Goal: Task Accomplishment & Management: Manage account settings

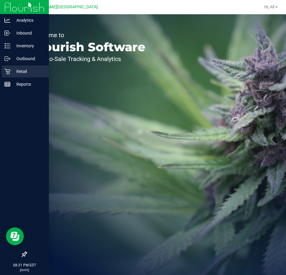
click at [13, 69] on p "Retail" at bounding box center [28, 71] width 36 height 7
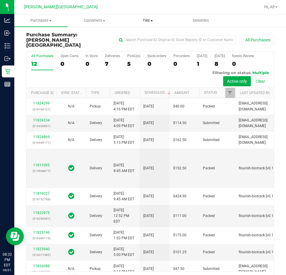
click at [147, 22] on span "Tills" at bounding box center [147, 20] width 53 height 5
click at [147, 34] on span "Manage tills" at bounding box center [141, 35] width 40 height 5
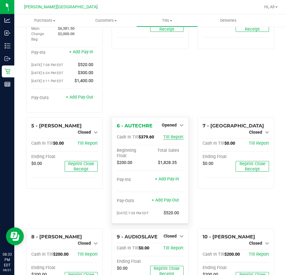
scroll to position [60, 0]
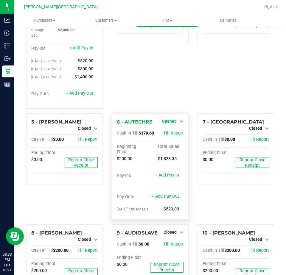
click at [171, 119] on span "Opened" at bounding box center [169, 121] width 15 height 5
click at [167, 131] on link "Close Till" at bounding box center [170, 133] width 16 height 5
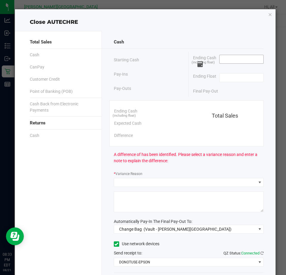
click at [224, 61] on input at bounding box center [241, 59] width 44 height 8
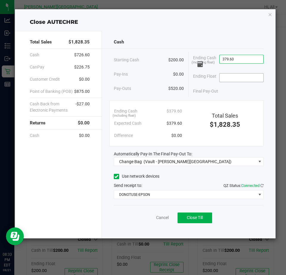
type input "$379.60"
click at [233, 76] on input at bounding box center [241, 78] width 44 height 8
type input "$200.00"
click at [235, 89] on div "Final Pay-Out $179.60" at bounding box center [228, 91] width 71 height 12
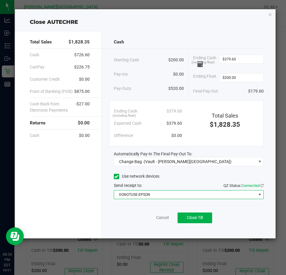
click at [199, 194] on span "DONOTUSE-EPSON" at bounding box center [185, 194] width 142 height 8
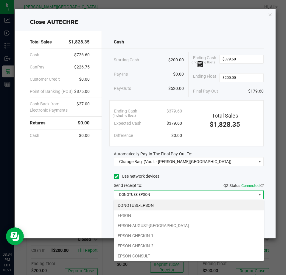
scroll to position [9, 150]
click at [167, 162] on span "(Vault - [PERSON_NAME][GEOGRAPHIC_DATA])" at bounding box center [187, 161] width 88 height 5
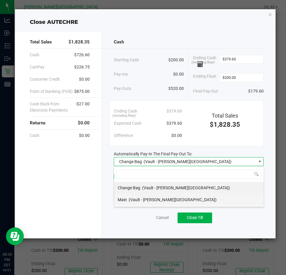
click at [163, 195] on div "Main (Vault - [PERSON_NAME][GEOGRAPHIC_DATA])" at bounding box center [167, 199] width 99 height 11
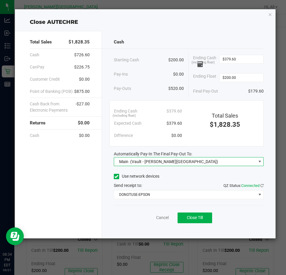
click at [190, 178] on div "Use network devices" at bounding box center [189, 176] width 150 height 9
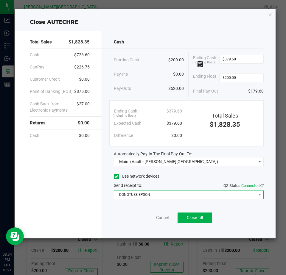
click at [189, 197] on span "DONOTUSE-EPSON" at bounding box center [185, 194] width 142 height 8
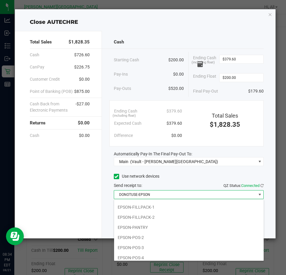
scroll to position [60, 0]
click at [176, 207] on li "EPSON-FILLPACK-1" at bounding box center [188, 207] width 149 height 10
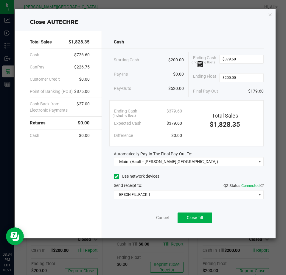
click at [182, 181] on div "Use network devices Send receipt to: QZ Status: Connected EPSON-FILLPACK-1" at bounding box center [189, 185] width 150 height 27
click at [190, 216] on span "Close Till" at bounding box center [195, 217] width 16 height 5
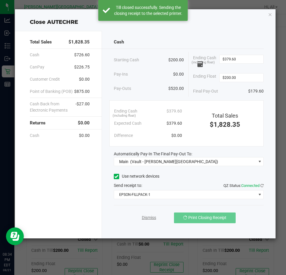
click at [150, 217] on link "Dismiss" at bounding box center [149, 218] width 14 height 6
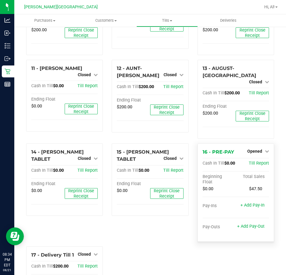
scroll to position [287, 0]
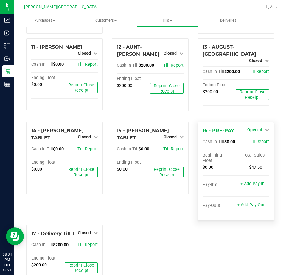
click at [251, 127] on span "Opened" at bounding box center [254, 129] width 15 height 5
click at [249, 140] on link "Close Till" at bounding box center [255, 142] width 16 height 5
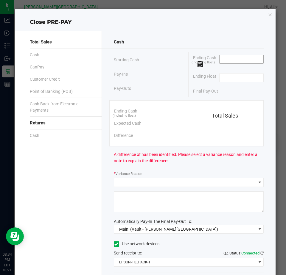
click at [233, 60] on input at bounding box center [241, 59] width 44 height 8
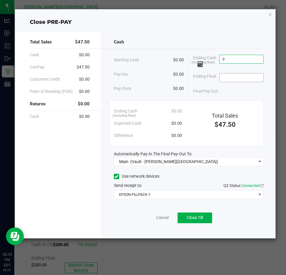
type input "$0.00"
click at [231, 76] on input at bounding box center [241, 78] width 44 height 8
type input "$0.00"
click at [235, 94] on div "Final Pay-Out $0.00" at bounding box center [228, 91] width 71 height 12
click at [192, 215] on span "Close Till" at bounding box center [195, 217] width 16 height 5
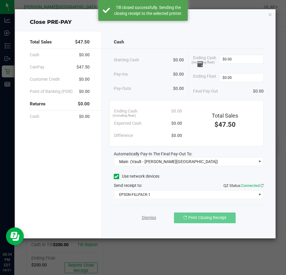
click at [152, 215] on link "Dismiss" at bounding box center [149, 218] width 14 height 6
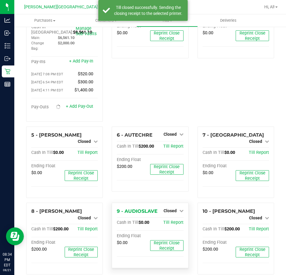
scroll to position [0, 0]
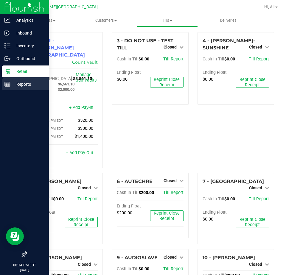
click at [18, 86] on p "Reports" at bounding box center [28, 84] width 36 height 7
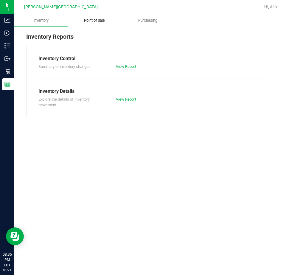
click at [90, 21] on span "Point of Sale" at bounding box center [94, 20] width 37 height 5
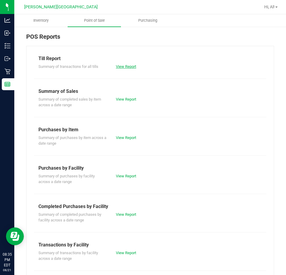
click at [119, 67] on link "View Report" at bounding box center [126, 66] width 20 height 4
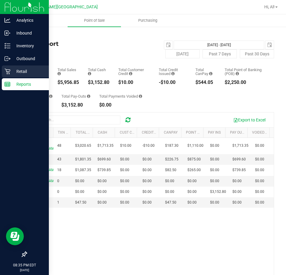
click at [25, 71] on p "Retail" at bounding box center [28, 71] width 36 height 7
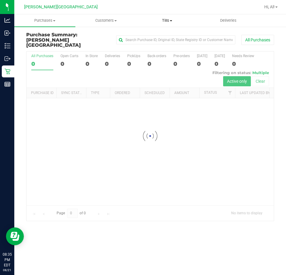
click at [166, 22] on span "Tills" at bounding box center [167, 20] width 60 height 5
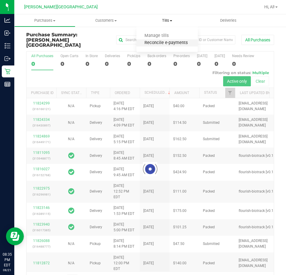
click at [167, 44] on span "Reconcile e-payments" at bounding box center [165, 42] width 59 height 5
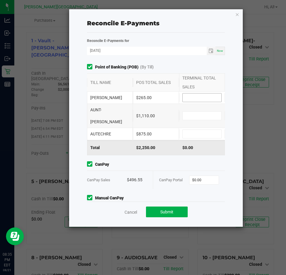
click at [186, 94] on input at bounding box center [201, 97] width 39 height 8
type input "$265.00"
click at [193, 112] on input at bounding box center [201, 116] width 39 height 8
type input "$1,110.00"
click at [193, 130] on input at bounding box center [201, 134] width 39 height 8
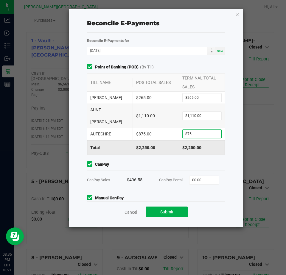
type input "$875.00"
click at [172, 128] on div "$875.00" at bounding box center [156, 134] width 46 height 12
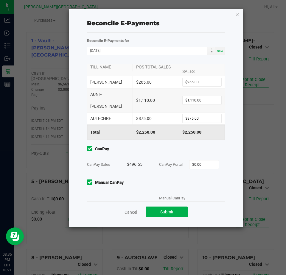
scroll to position [30, 0]
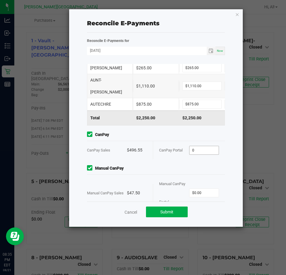
click at [204, 146] on input "0" at bounding box center [203, 150] width 29 height 8
type input "$496.55"
click at [204, 132] on div "CanPay CanPay Sales $496.55 CanPay Portal $496.55" at bounding box center [155, 146] width 147 height 28
click at [199, 189] on input "0" at bounding box center [203, 193] width 29 height 8
type input "$47.50"
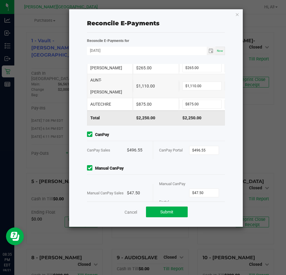
click at [200, 175] on div "Manual CanPay Portal $47.50" at bounding box center [189, 193] width 60 height 36
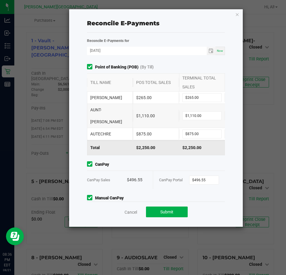
scroll to position [32, 0]
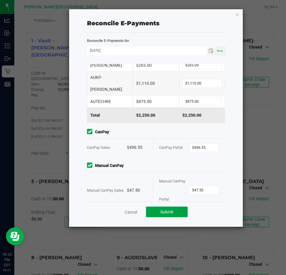
click at [170, 209] on button "Submit" at bounding box center [167, 212] width 42 height 11
